Goal: Task Accomplishment & Management: Use online tool/utility

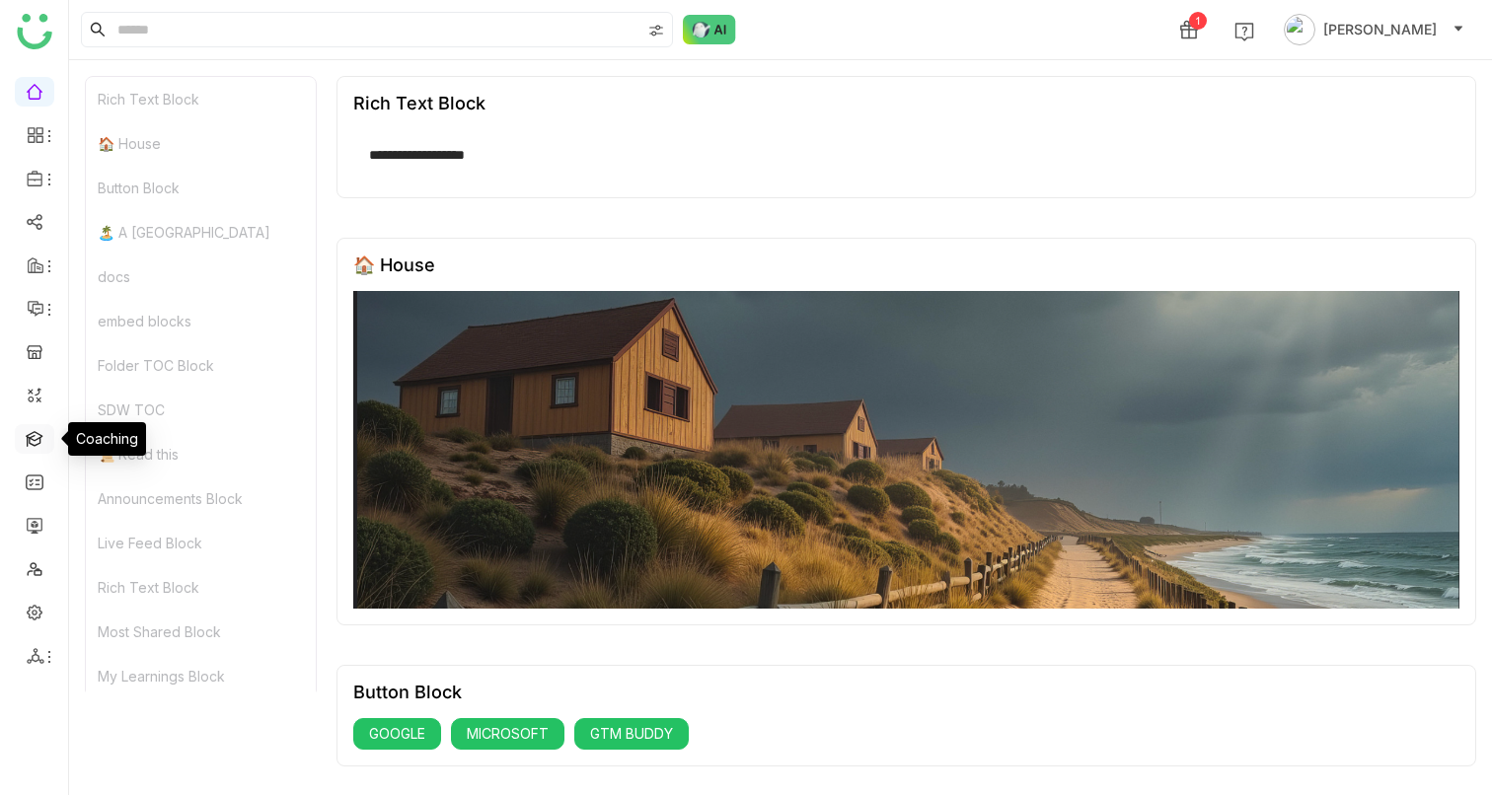
click at [42, 438] on link at bounding box center [35, 437] width 18 height 17
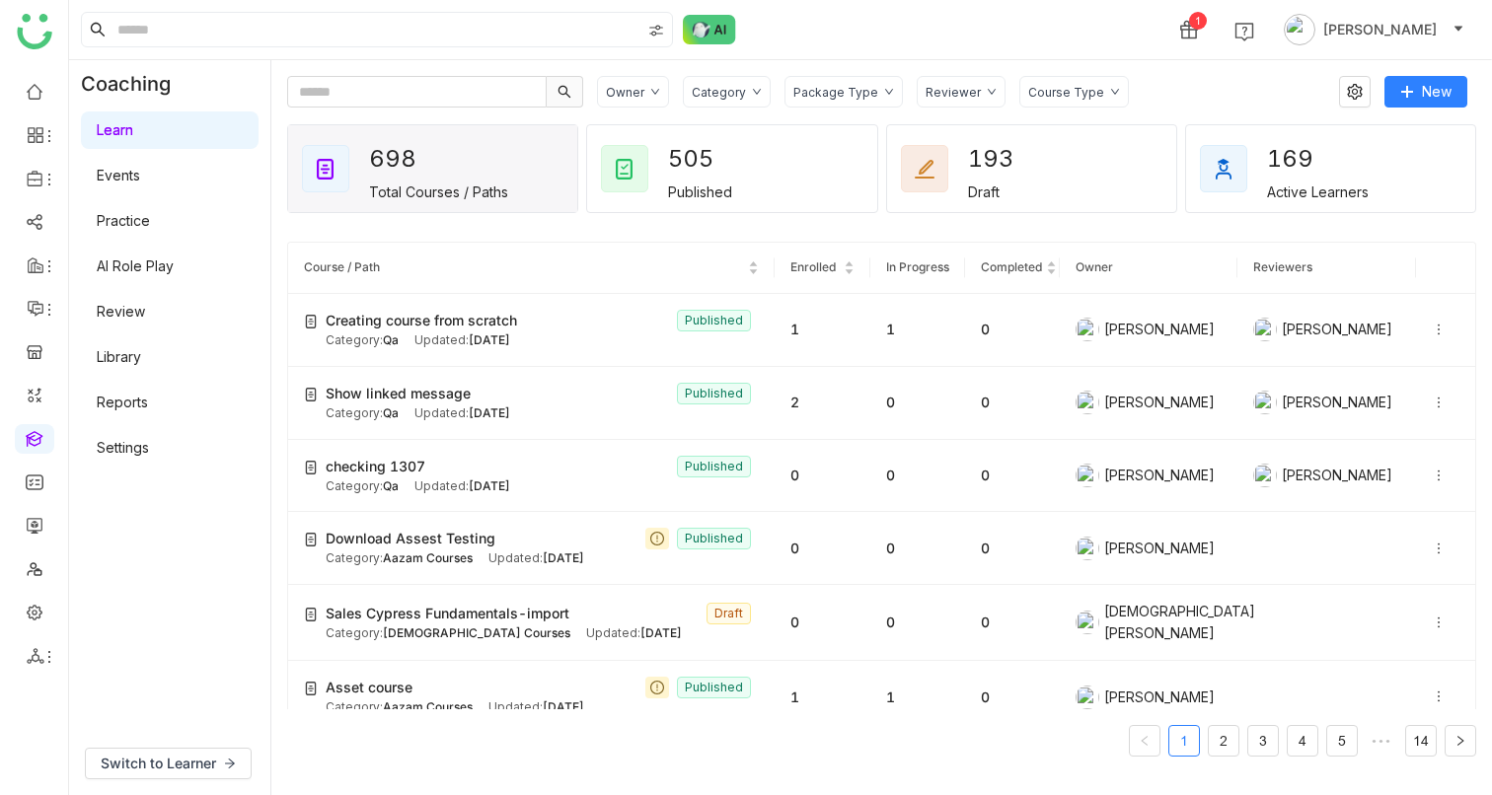
click at [123, 181] on link "Events" at bounding box center [118, 175] width 43 height 17
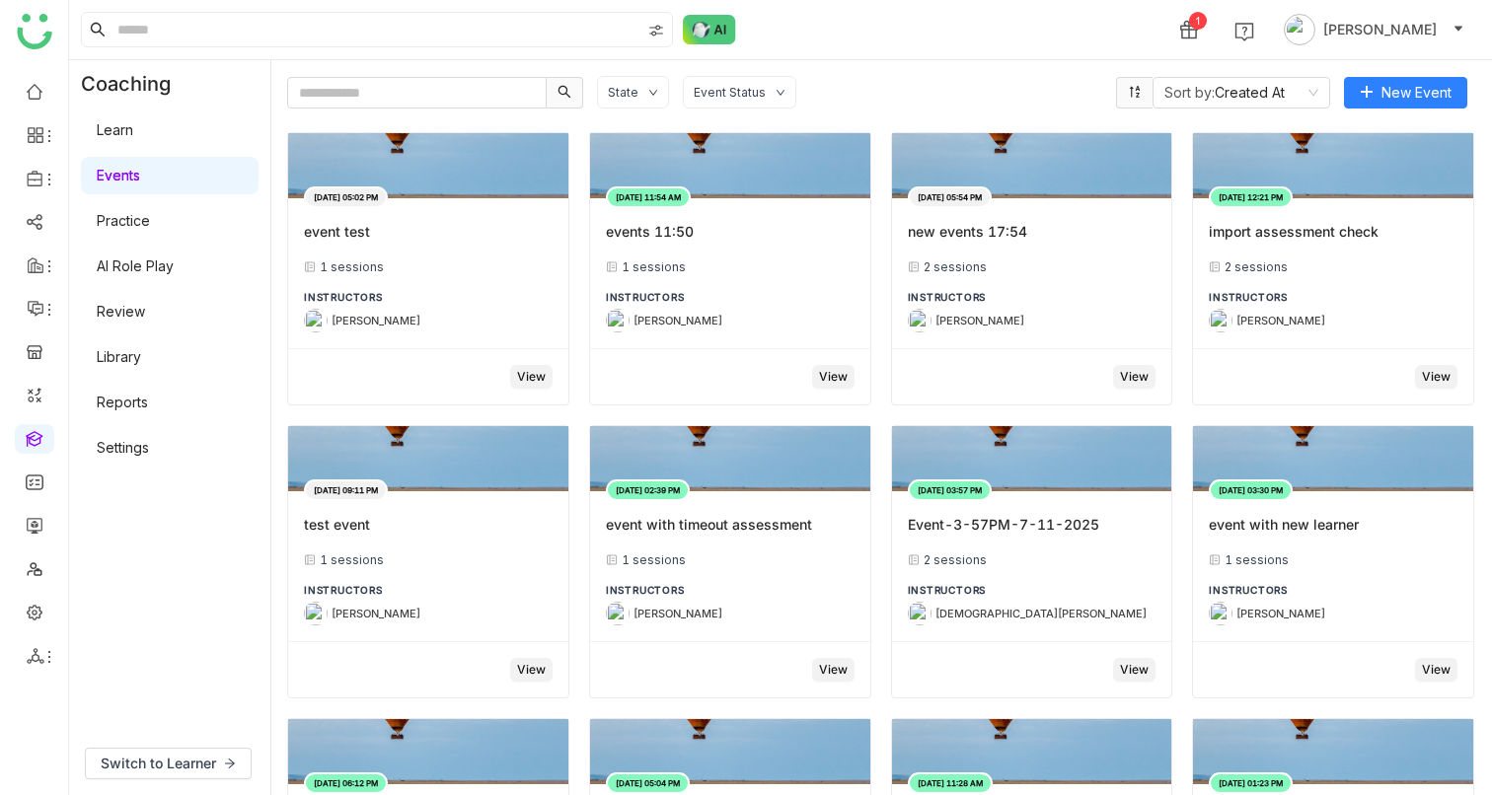
click at [129, 359] on link "Library" at bounding box center [119, 356] width 44 height 17
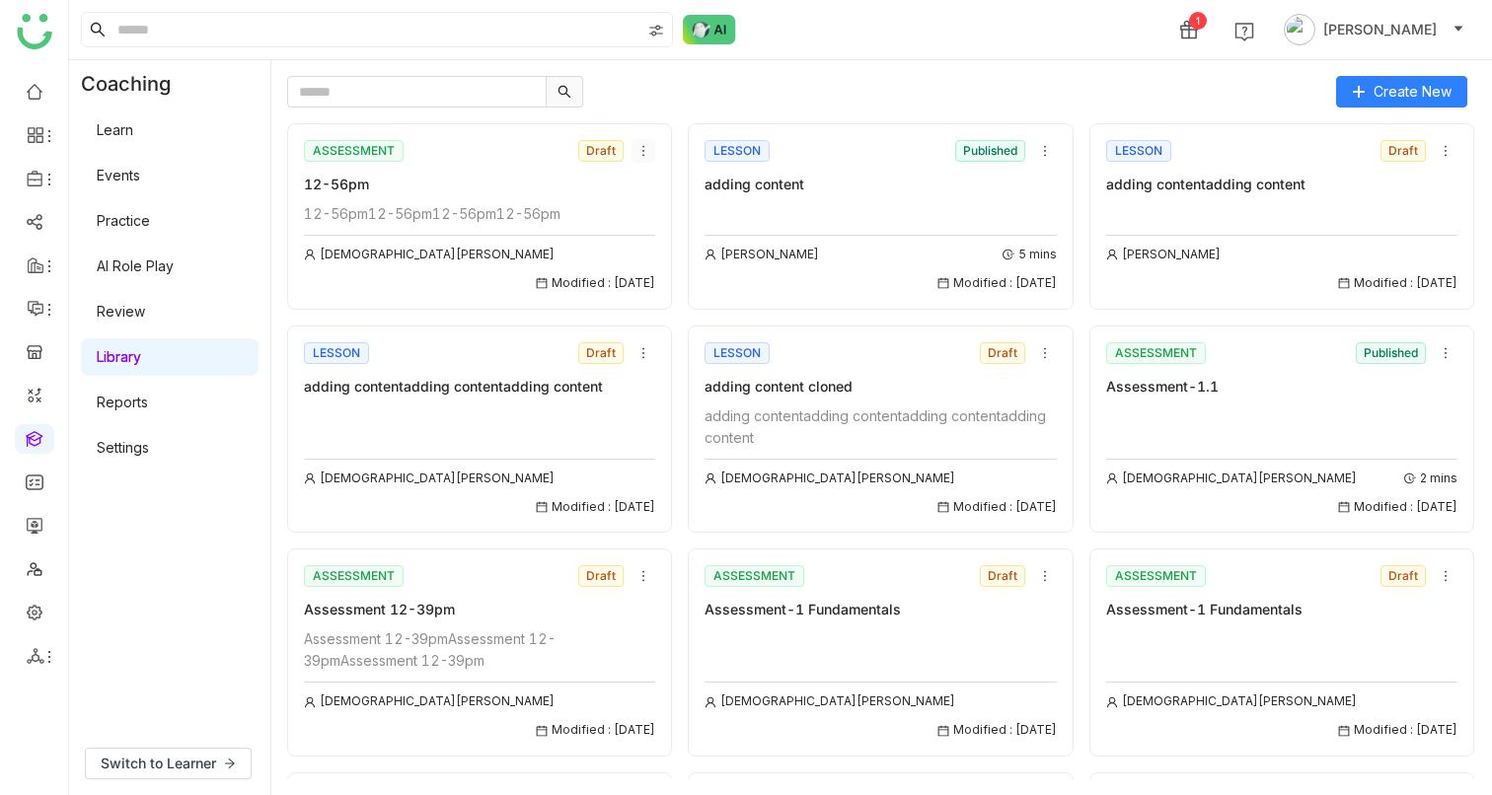
click at [643, 146] on icon at bounding box center [643, 151] width 14 height 14
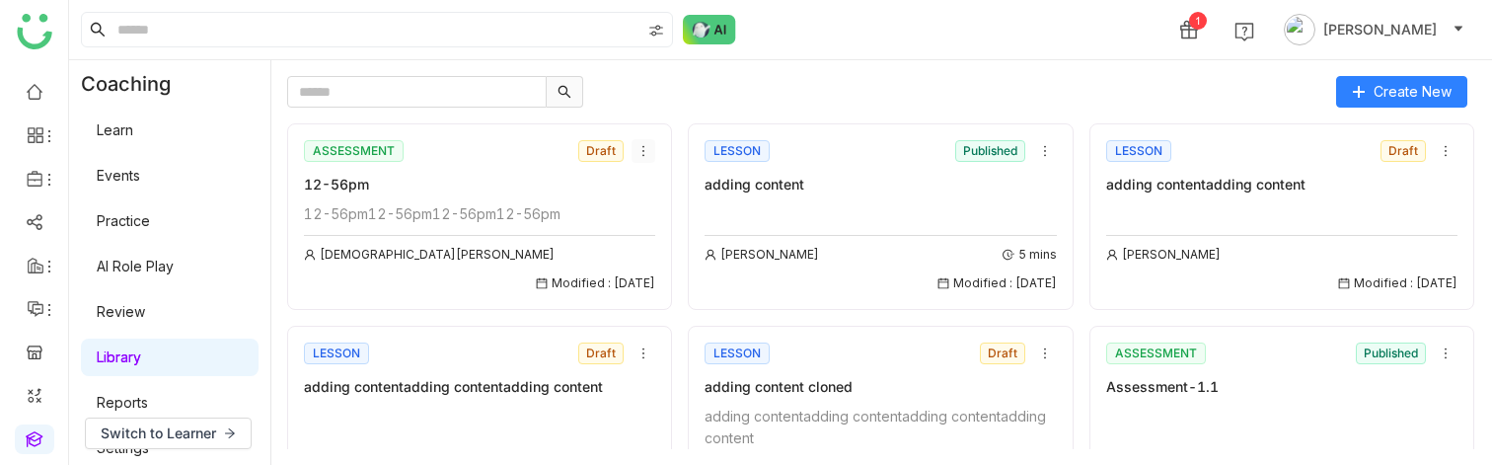
click at [641, 151] on icon at bounding box center [643, 151] width 14 height 14
click at [660, 229] on span "Clone" at bounding box center [657, 225] width 38 height 22
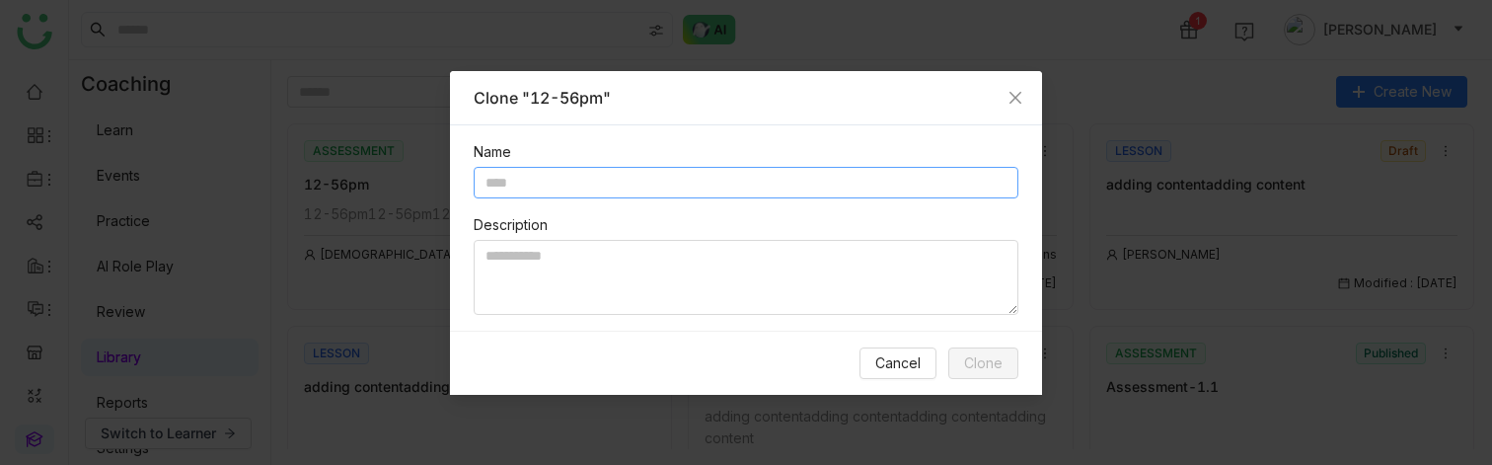
click at [571, 188] on input "text" at bounding box center [746, 183] width 545 height 32
type input "**********"
click at [970, 363] on span "Clone" at bounding box center [983, 363] width 38 height 22
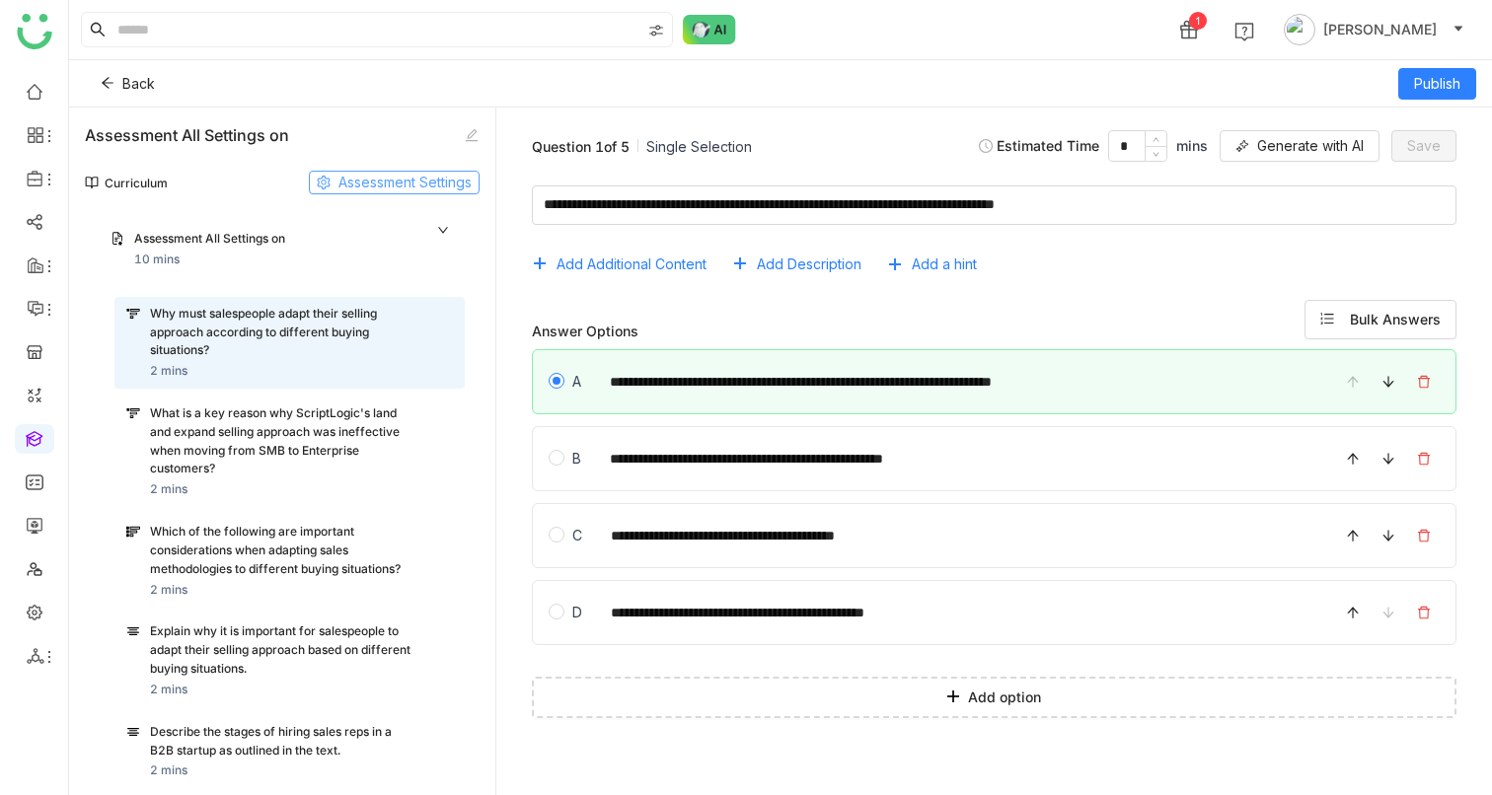
click at [346, 188] on span "Assessment Settings" at bounding box center [404, 183] width 133 height 22
click at [113, 83] on icon at bounding box center [108, 83] width 14 height 14
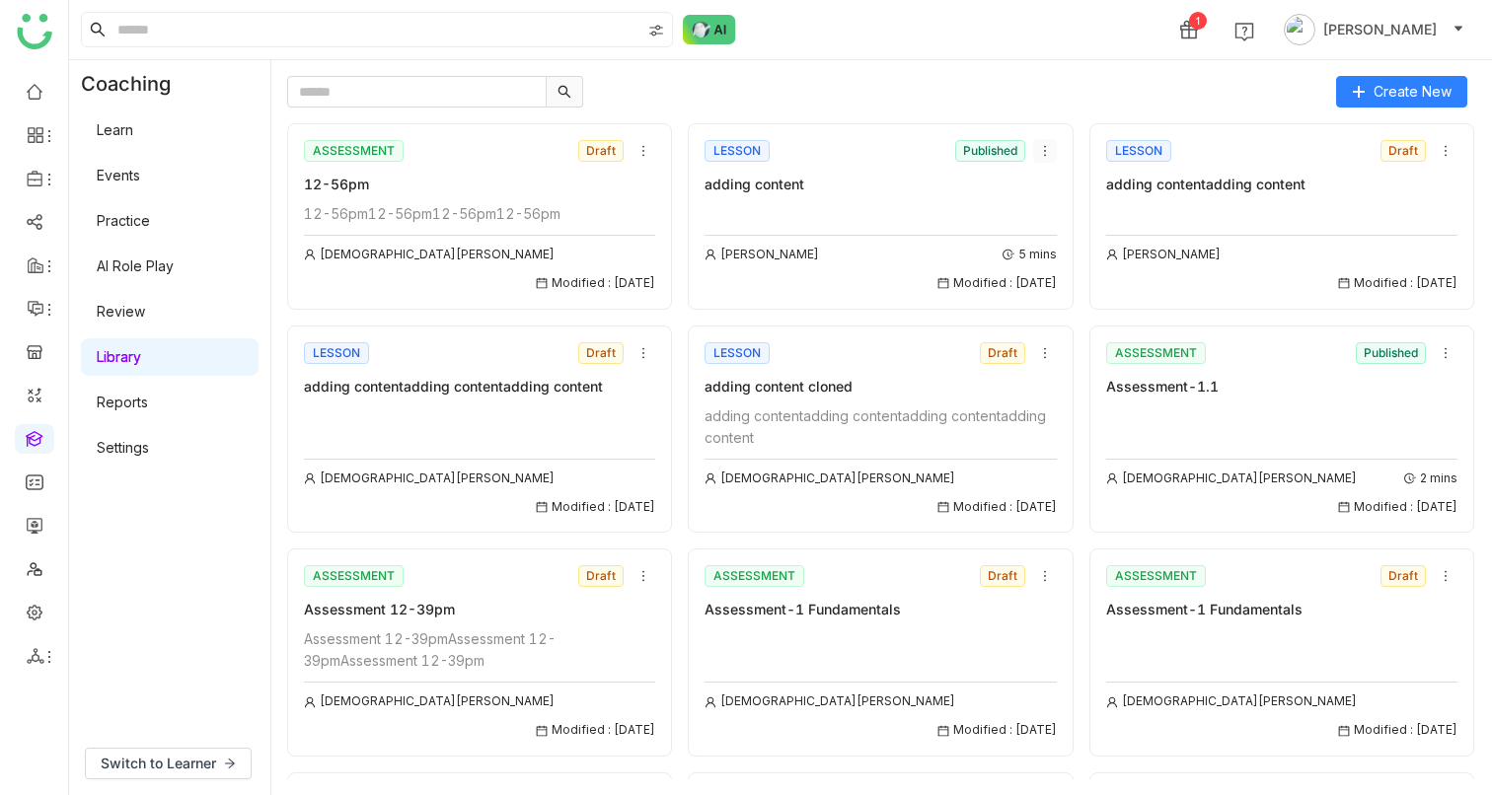
click at [1044, 150] on icon at bounding box center [1045, 151] width 2 height 11
click at [1033, 228] on li "Clone" at bounding box center [1082, 224] width 118 height 37
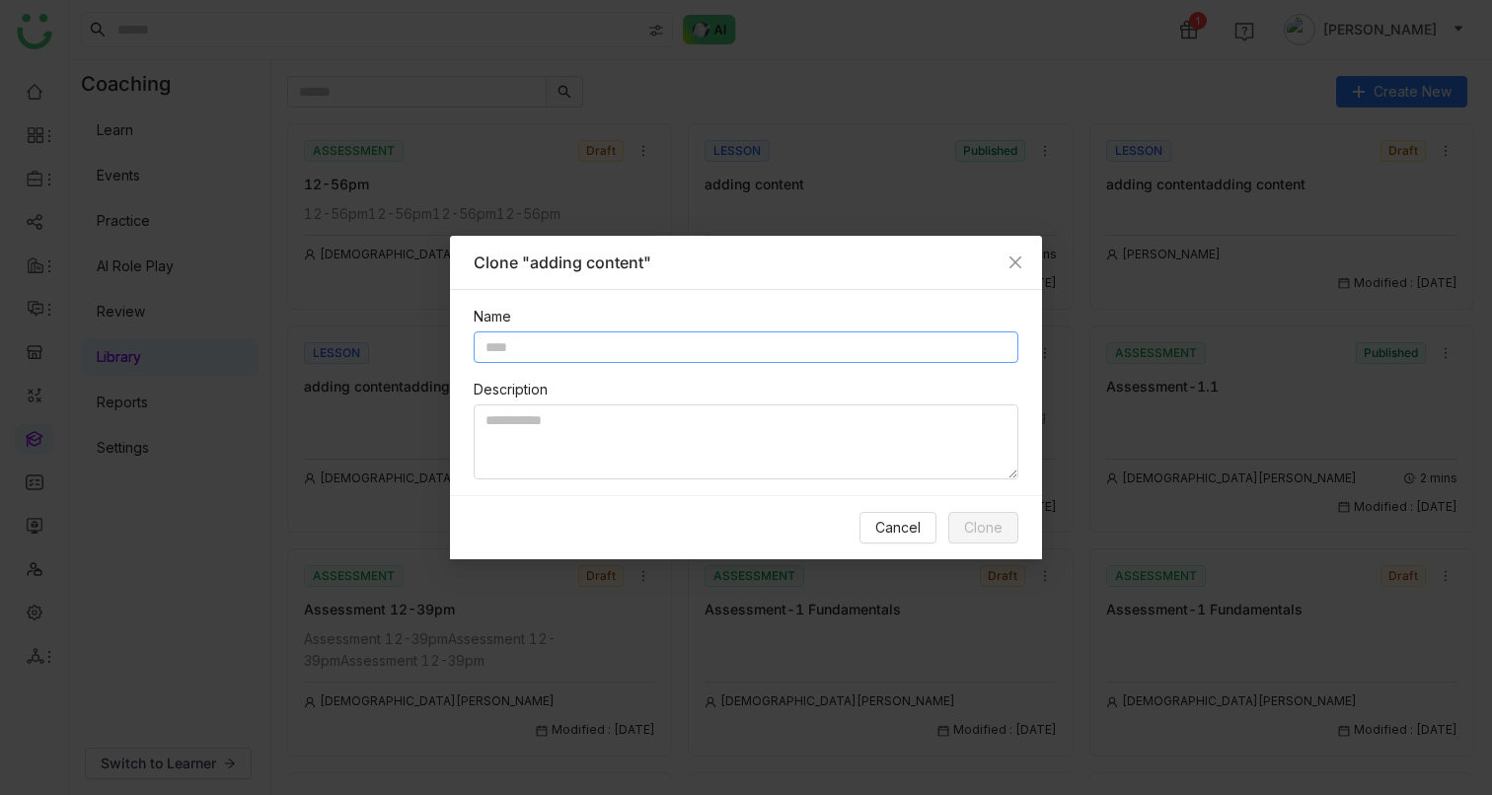
click at [646, 347] on input "text" at bounding box center [746, 348] width 545 height 32
type input "**********"
type textarea "**********"
click at [533, 338] on input "**********" at bounding box center [746, 348] width 545 height 32
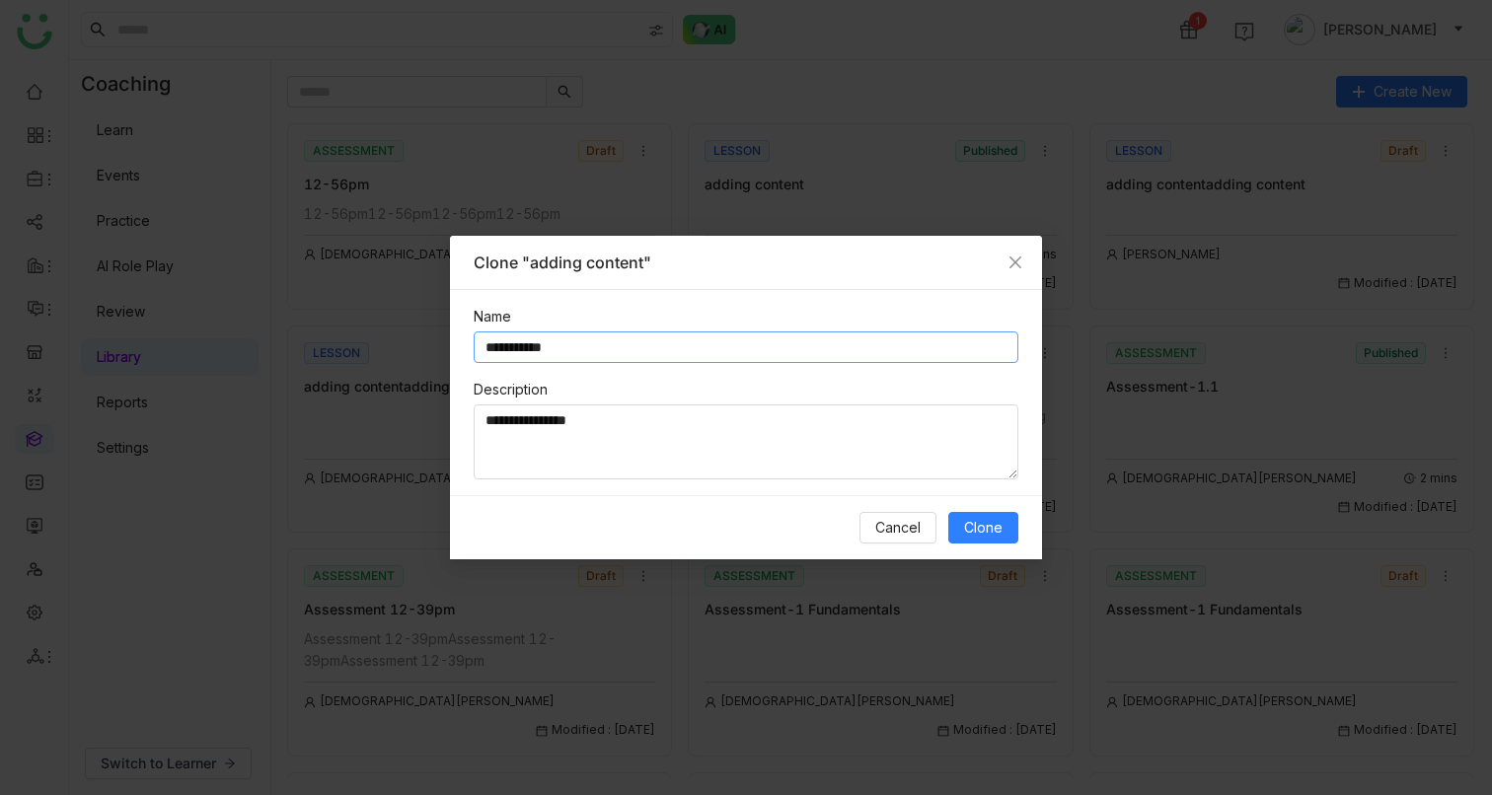
click at [533, 338] on input "**********" at bounding box center [746, 348] width 545 height 32
paste input "*****"
type input "**********"
click at [998, 530] on span "Clone" at bounding box center [983, 528] width 38 height 22
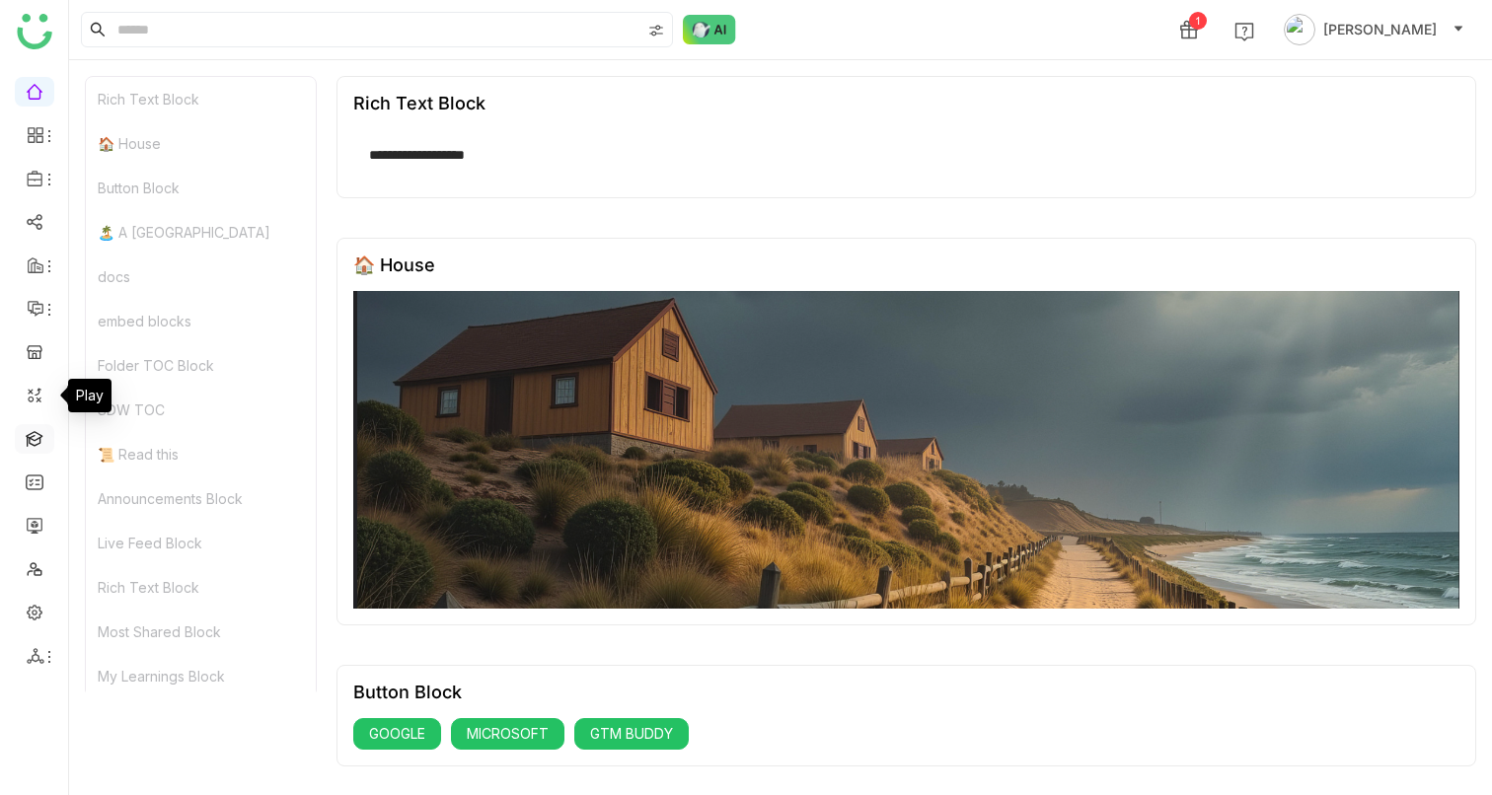
click at [38, 429] on link at bounding box center [35, 437] width 18 height 17
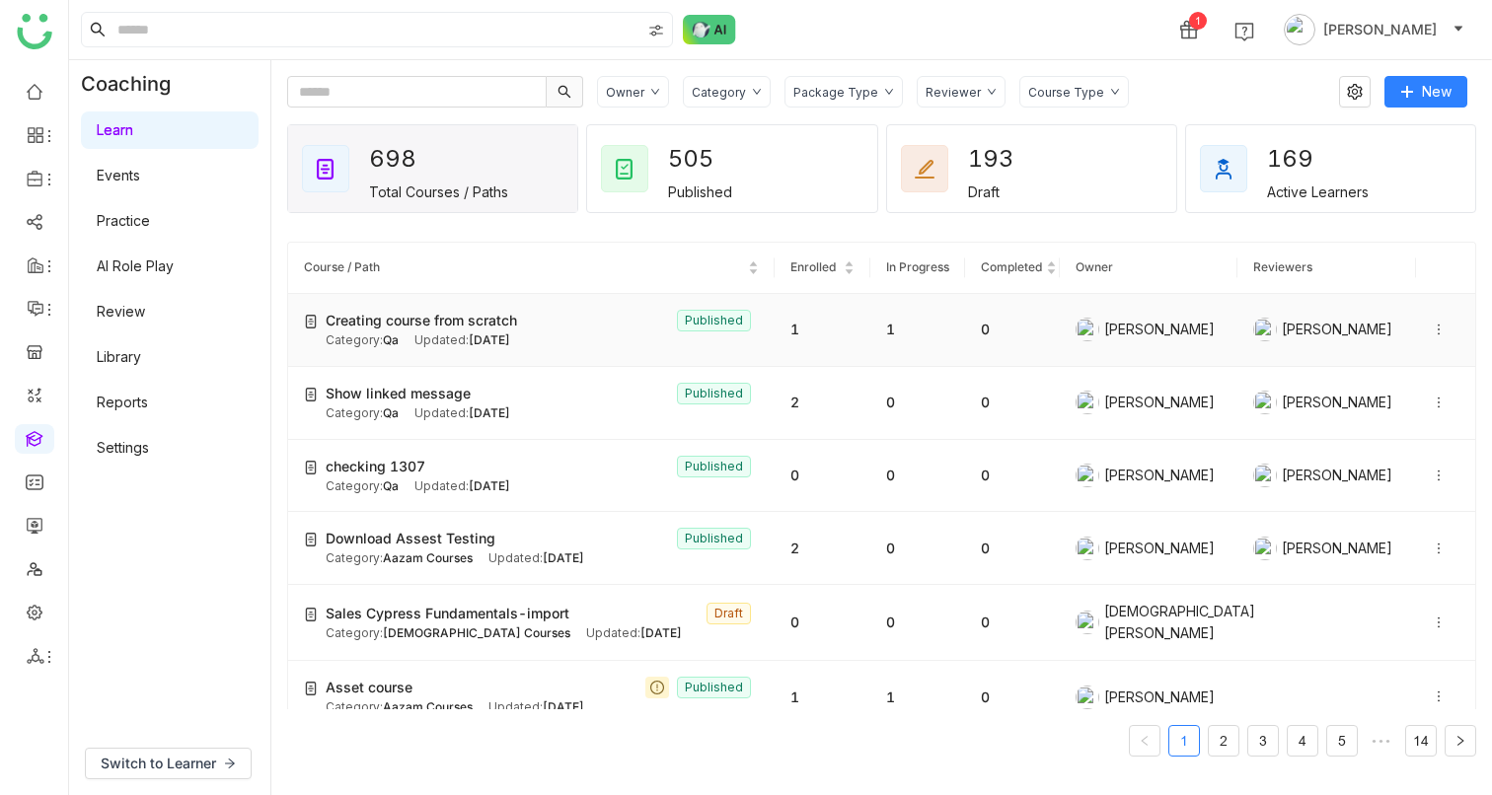
click at [1432, 336] on icon at bounding box center [1439, 330] width 14 height 14
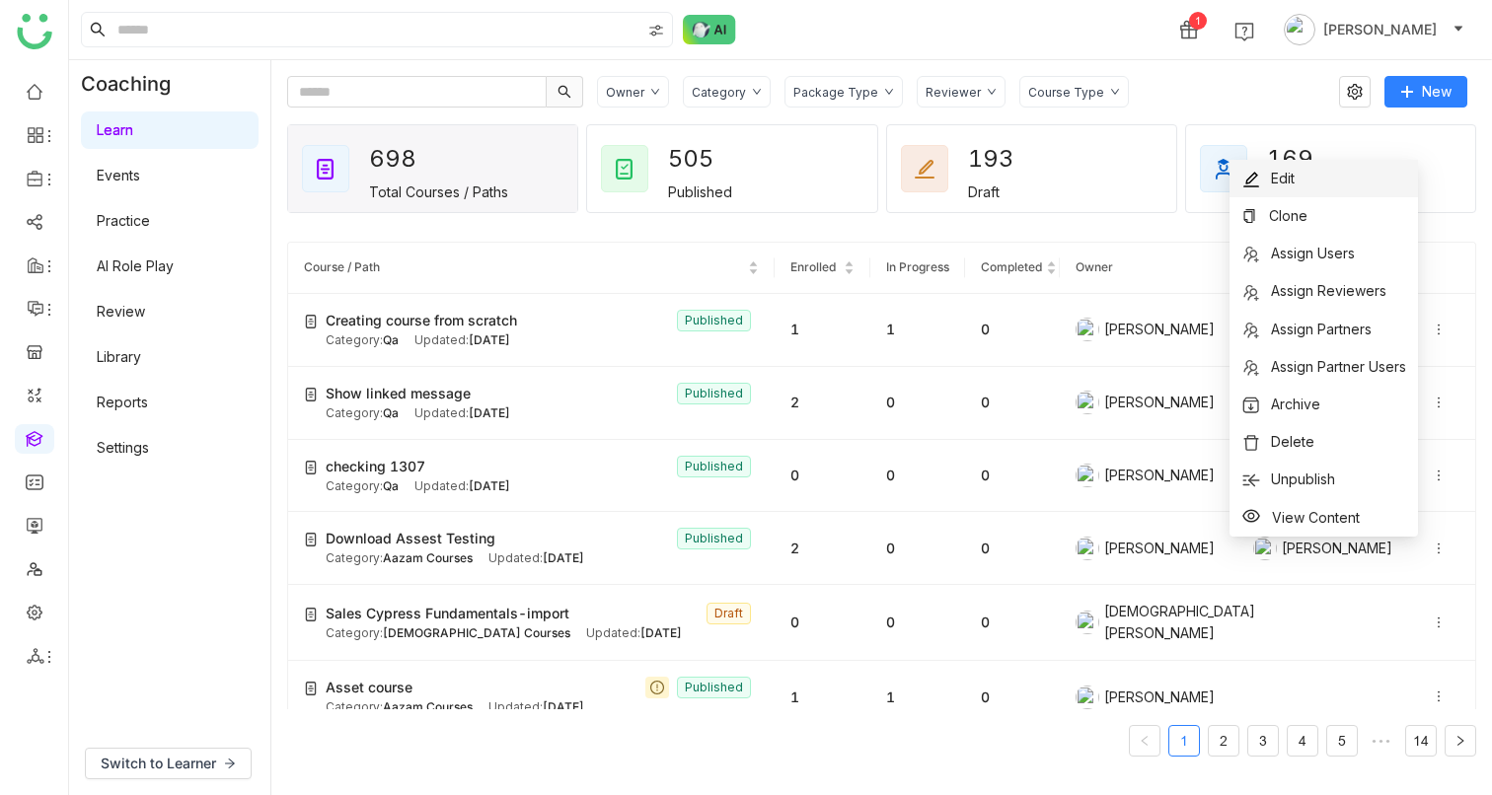
click at [1295, 171] on li "Edit" at bounding box center [1323, 178] width 188 height 37
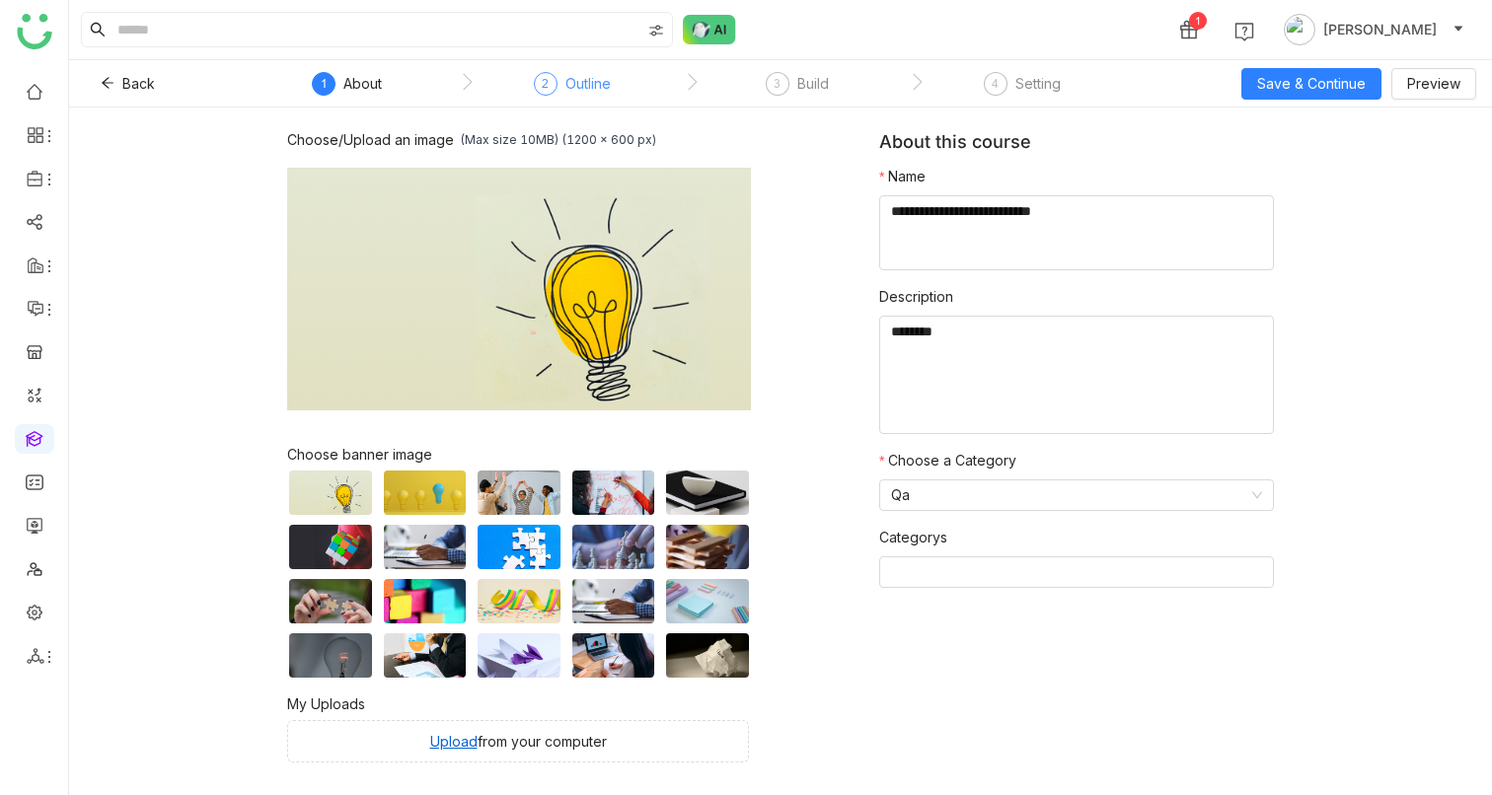
click at [606, 94] on div "Outline" at bounding box center [587, 84] width 45 height 24
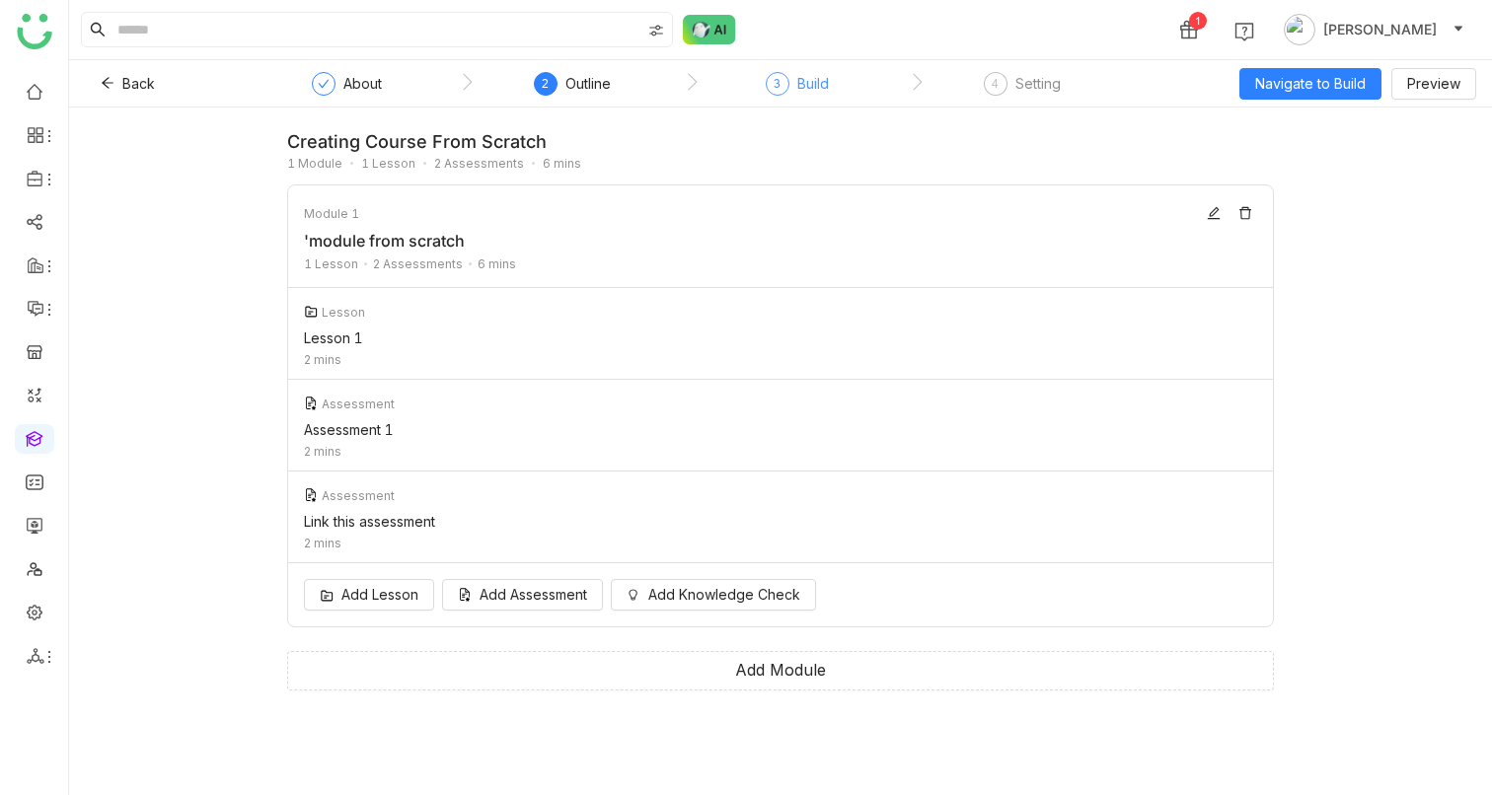
click at [780, 87] on div "3" at bounding box center [778, 84] width 24 height 24
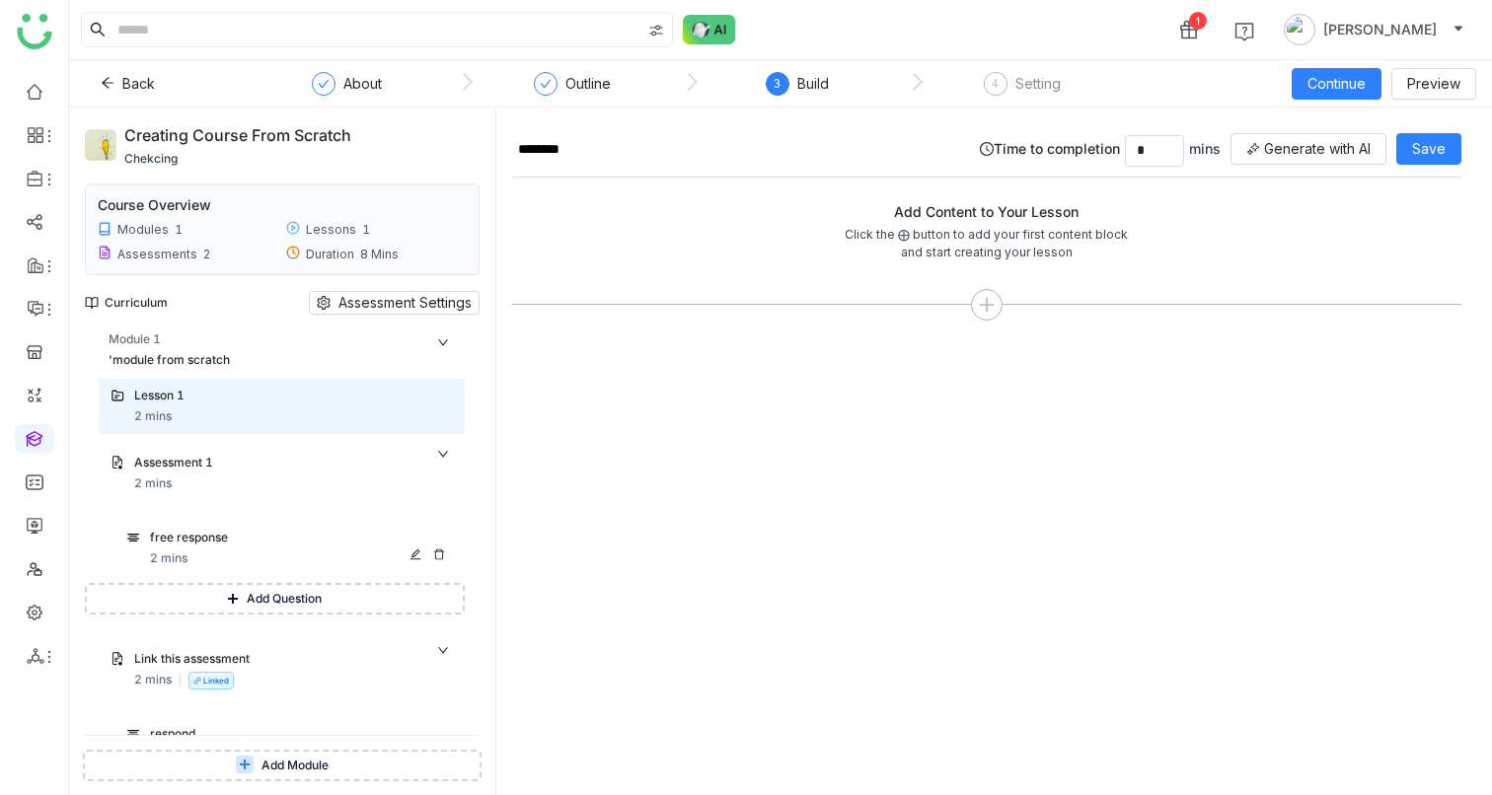
click at [279, 546] on div "free response" at bounding box center [283, 538] width 266 height 19
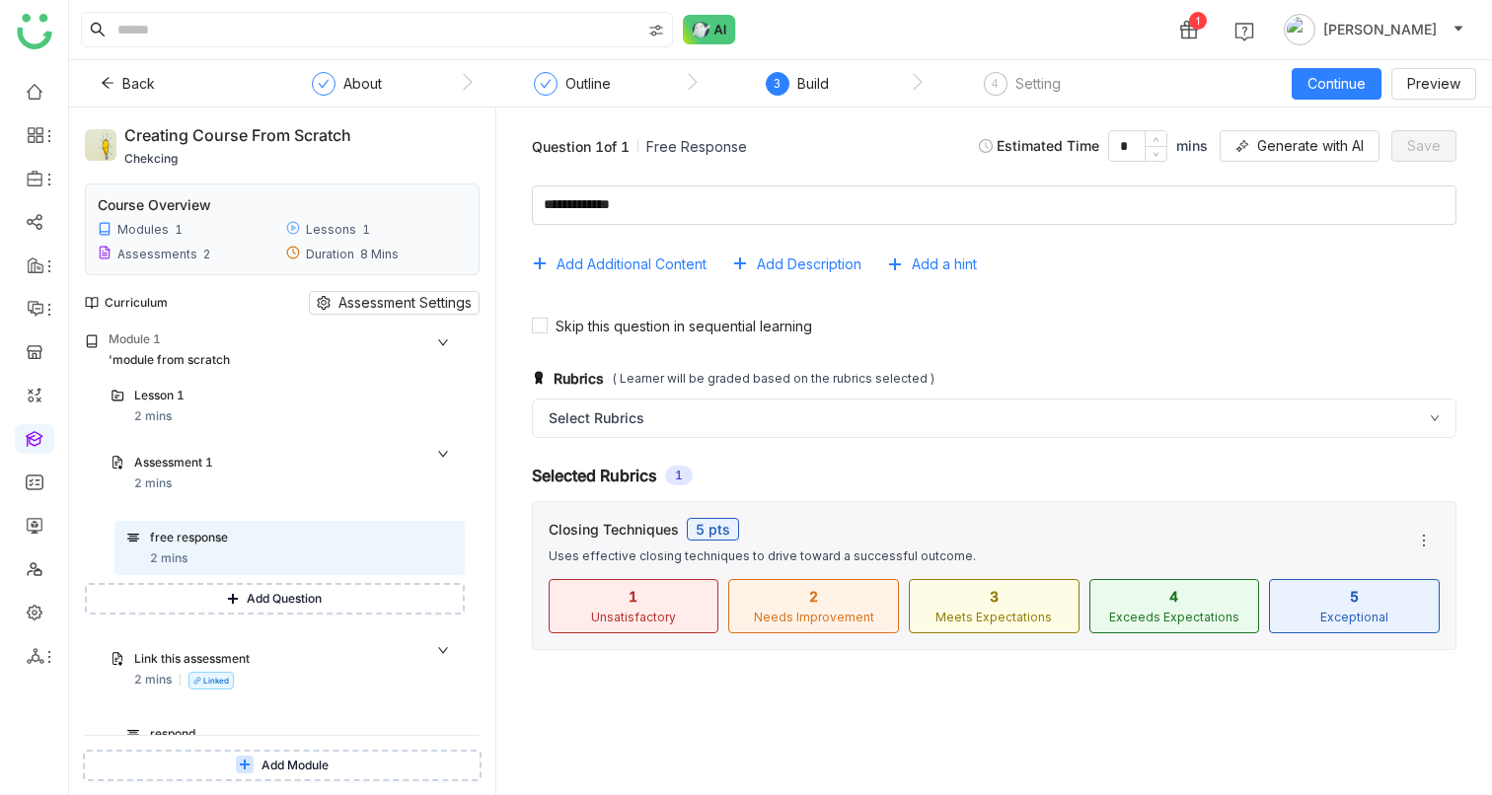
click at [654, 538] on div "Closing Techniques 5 pts" at bounding box center [971, 529] width 844 height 23
click at [1422, 537] on icon at bounding box center [1424, 541] width 16 height 16
click at [962, 541] on div "Closing Techniques 5 pts Uses effective closing techniques to drive toward a su…" at bounding box center [971, 540] width 844 height 45
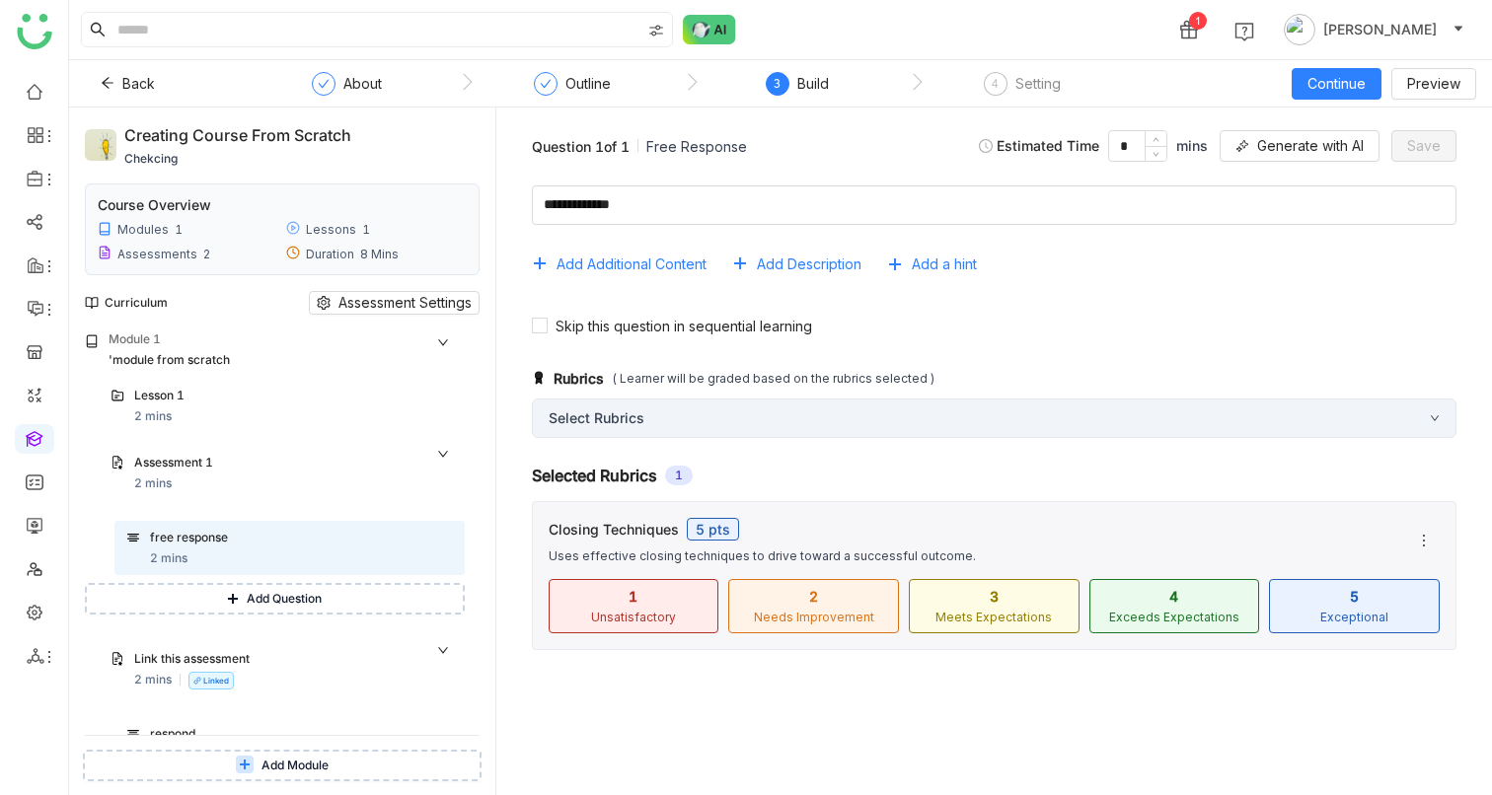
click at [612, 420] on div "Select Rubrics" at bounding box center [994, 418] width 925 height 39
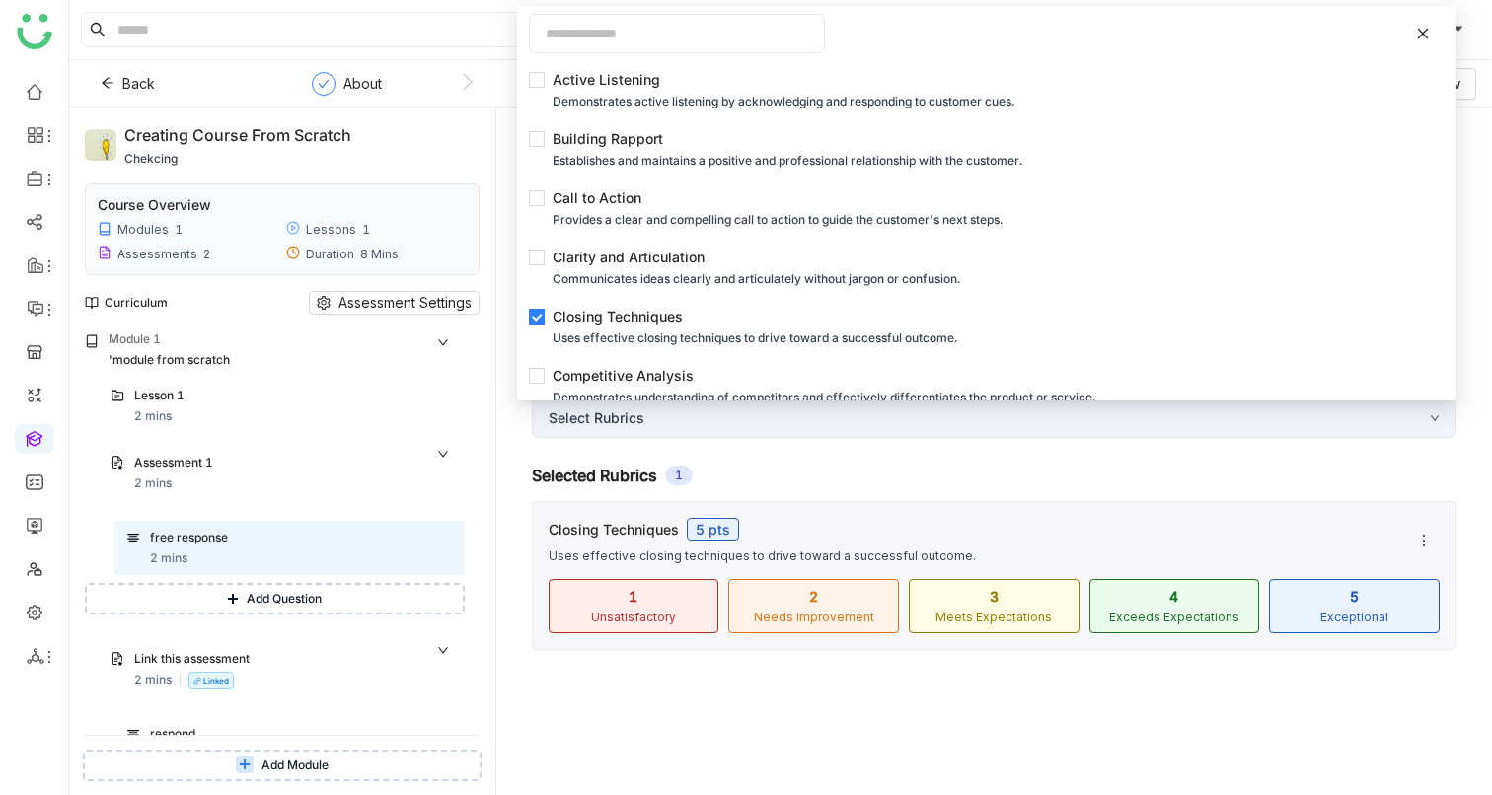
click at [612, 420] on div "Select Rubrics" at bounding box center [994, 418] width 925 height 39
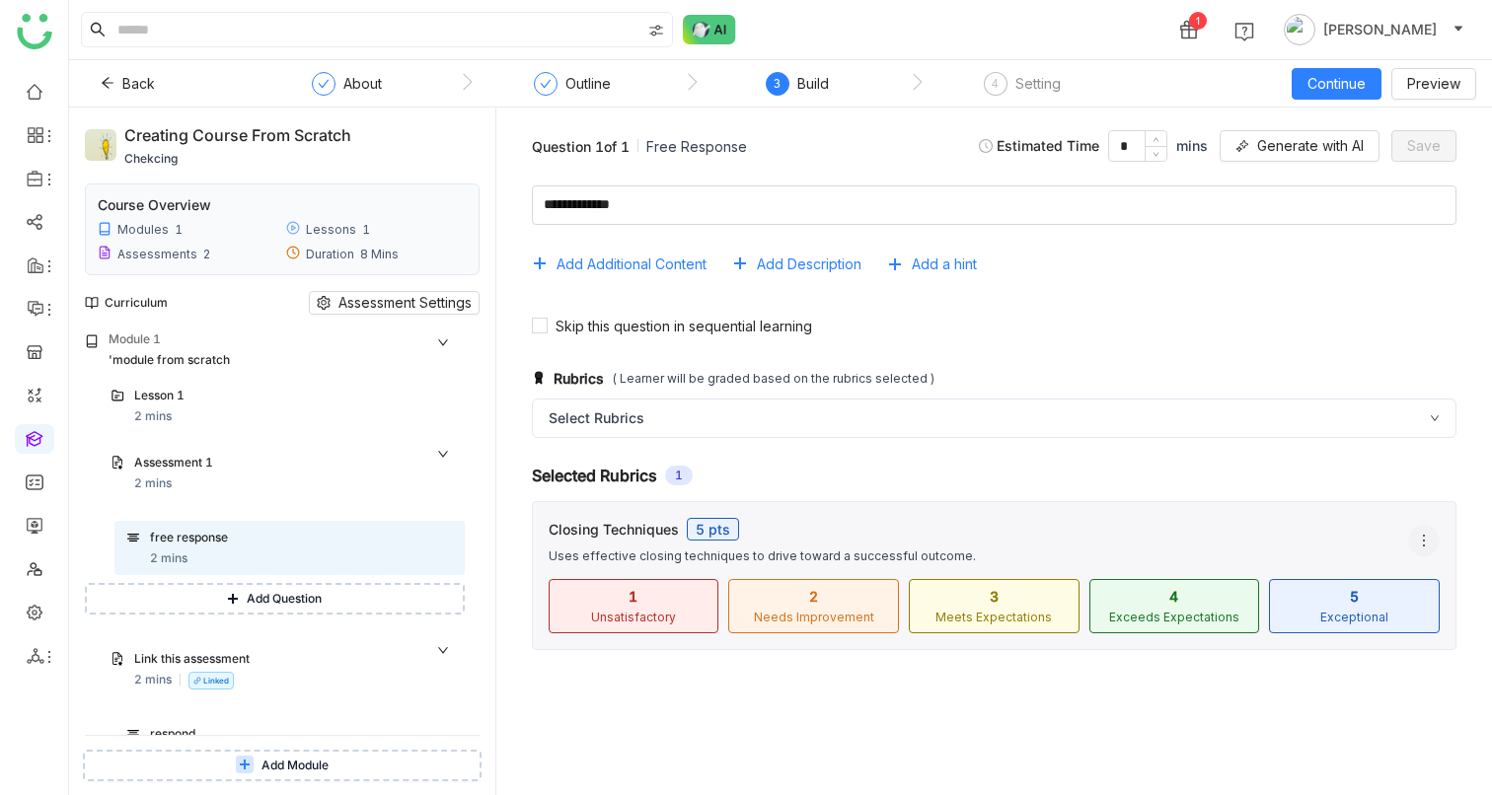
click at [1416, 540] on icon at bounding box center [1424, 541] width 16 height 16
click at [1350, 624] on li "Edit" at bounding box center [1361, 617] width 158 height 37
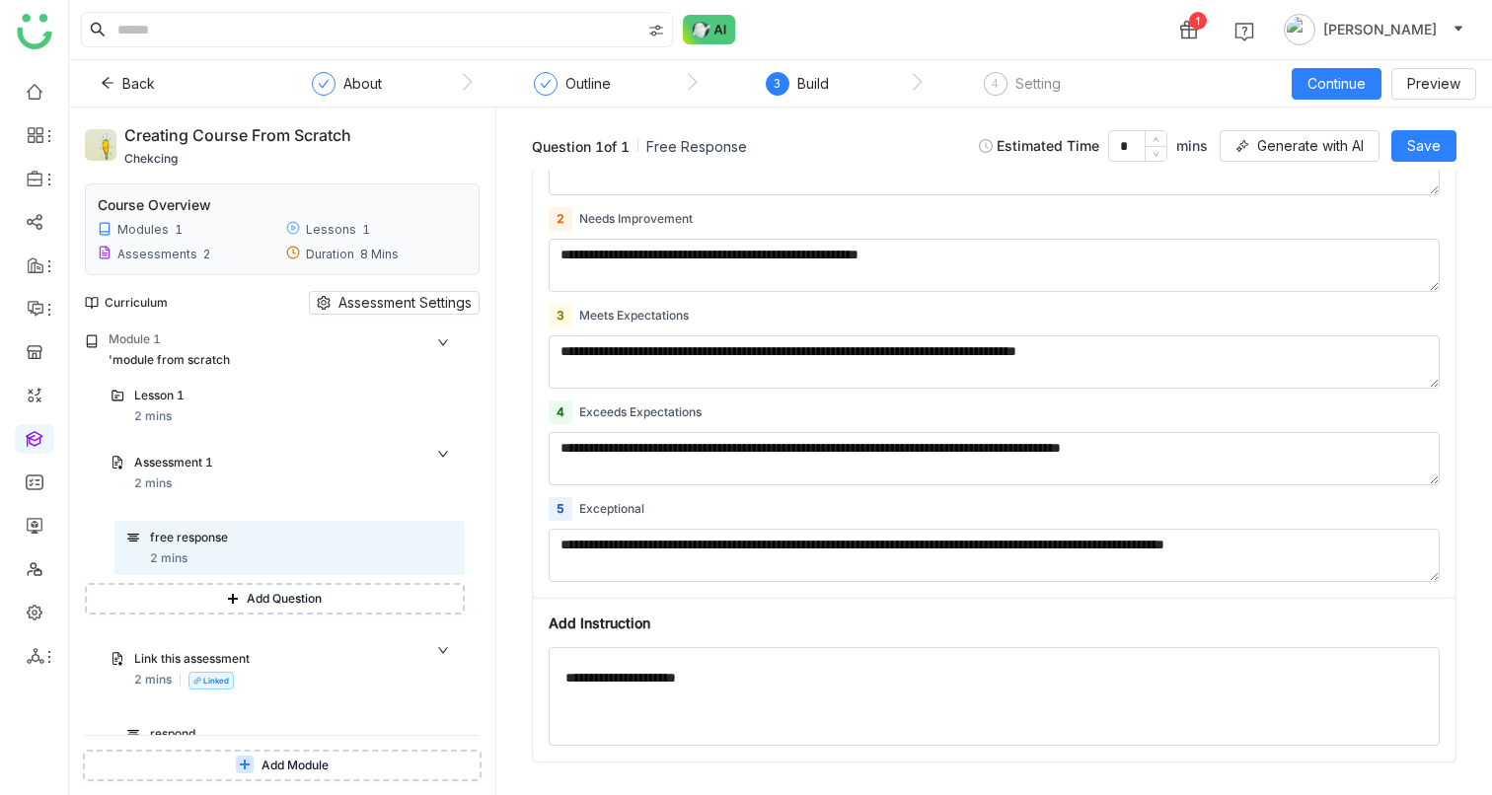
click at [927, 157] on div "Question 1 of 1 Free Response Estimated Time * mins Generate with AI Save" at bounding box center [994, 146] width 964 height 46
click at [1423, 151] on span "Save" at bounding box center [1424, 146] width 34 height 22
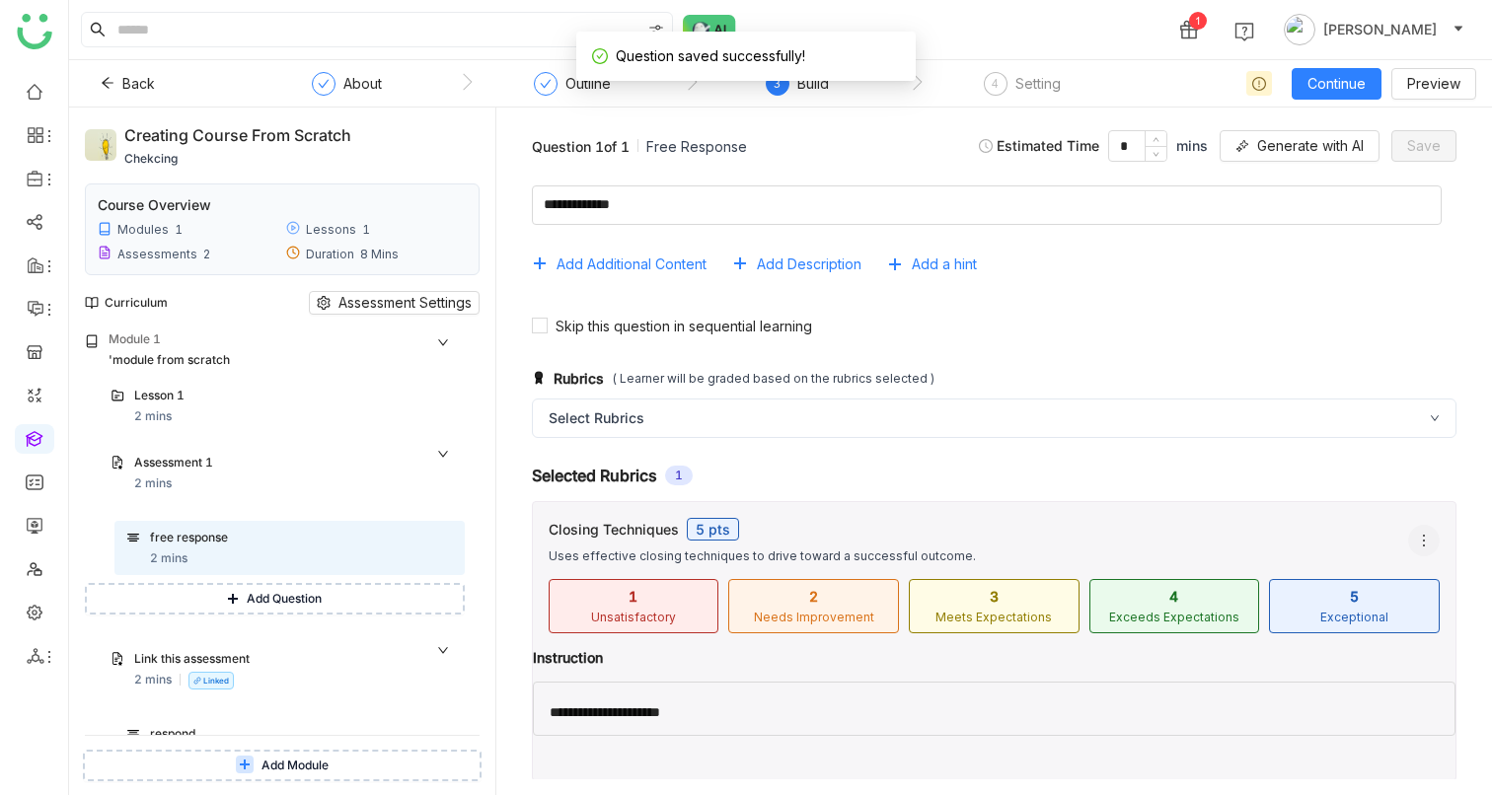
click at [1416, 542] on icon at bounding box center [1424, 541] width 16 height 16
click at [1331, 619] on li "Edit" at bounding box center [1346, 617] width 158 height 37
click at [1423, 541] on icon at bounding box center [1424, 540] width 2 height 12
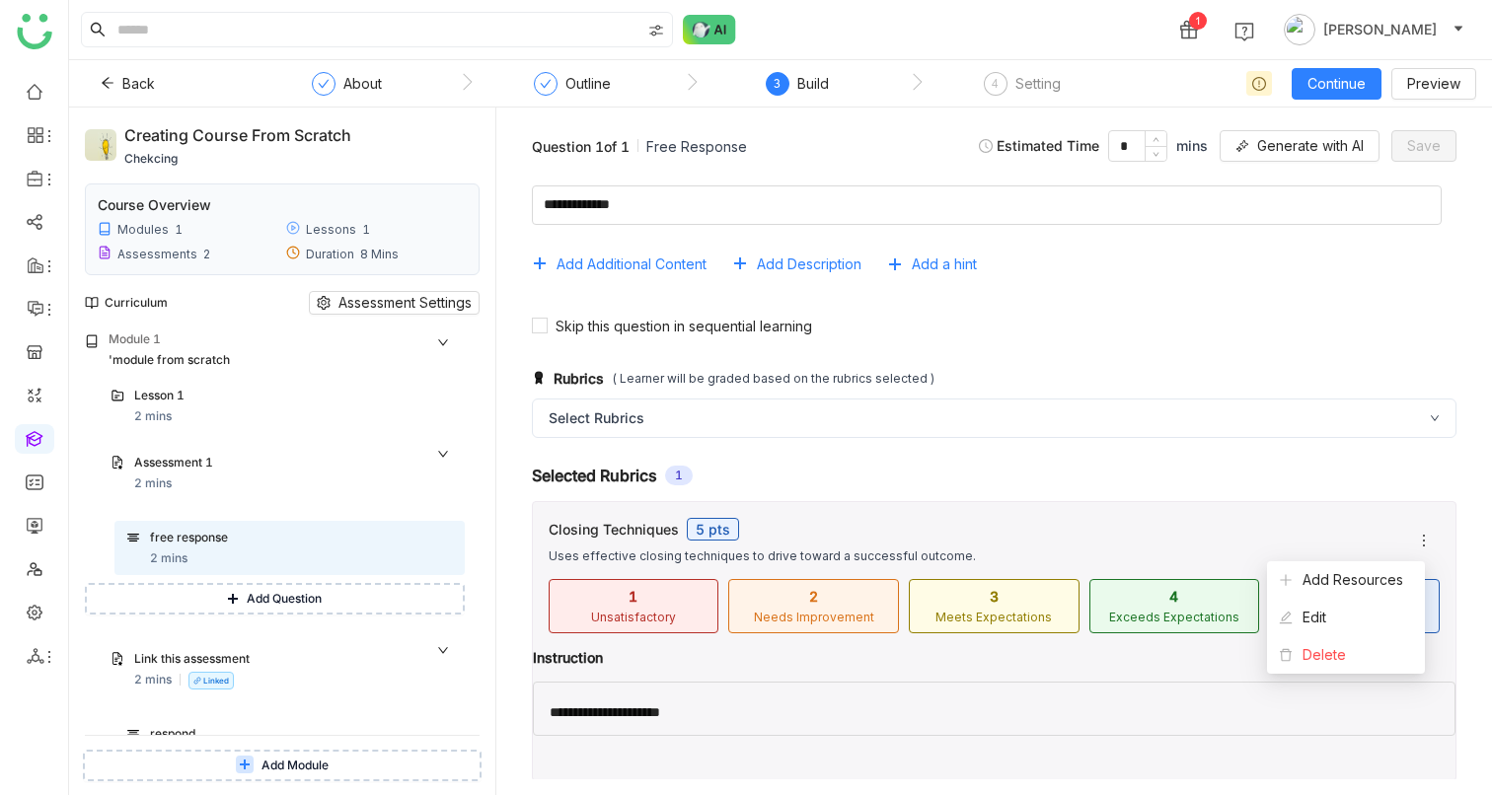
click at [988, 555] on div "Uses effective closing techniques to drive toward a successful outcome." at bounding box center [971, 556] width 844 height 15
